Goal: Task Accomplishment & Management: Use online tool/utility

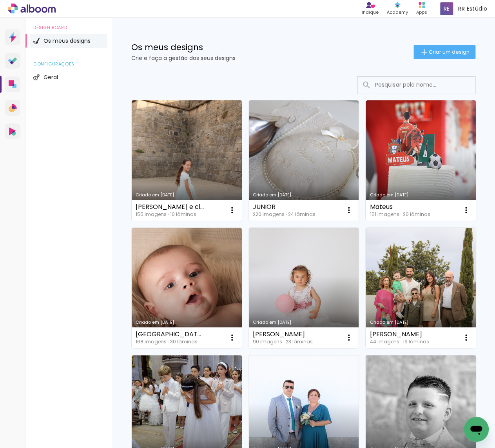
click at [149, 154] on link "Criado em [DATE]" at bounding box center [187, 160] width 110 height 120
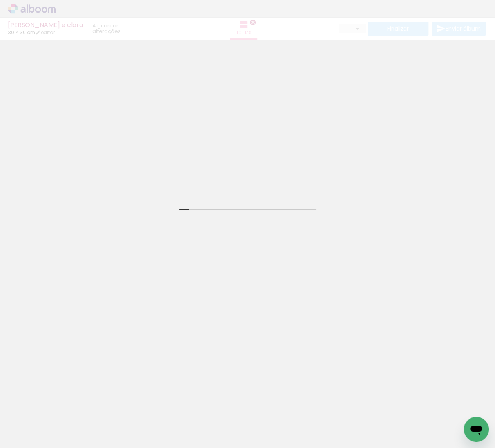
click at [420, 39] on div "[PERSON_NAME] e clara 30 × 30 cm editar Folhas 30 Finalizar Enviar álbum" at bounding box center [247, 20] width 495 height 40
